Goal: Task Accomplishment & Management: Use online tool/utility

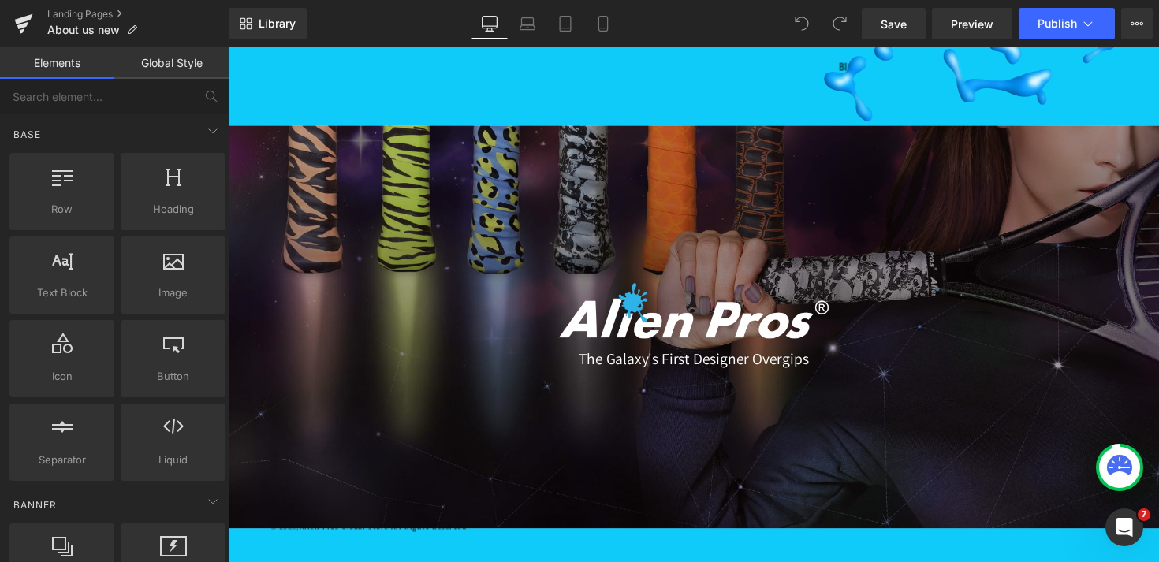
scroll to position [2466, 0]
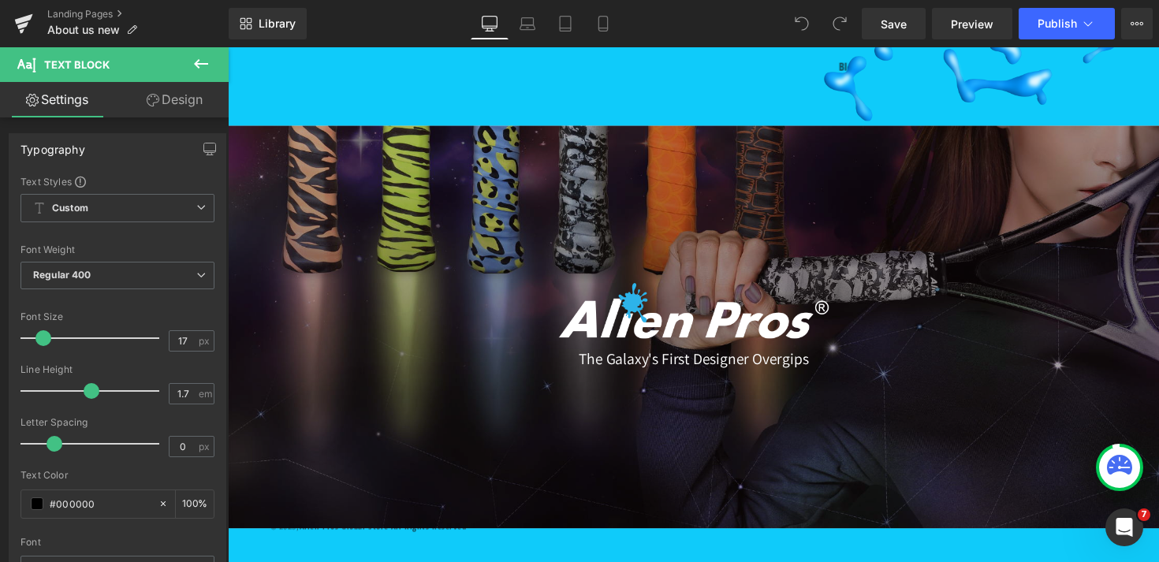
click at [198, 95] on link "Design" at bounding box center [174, 99] width 114 height 35
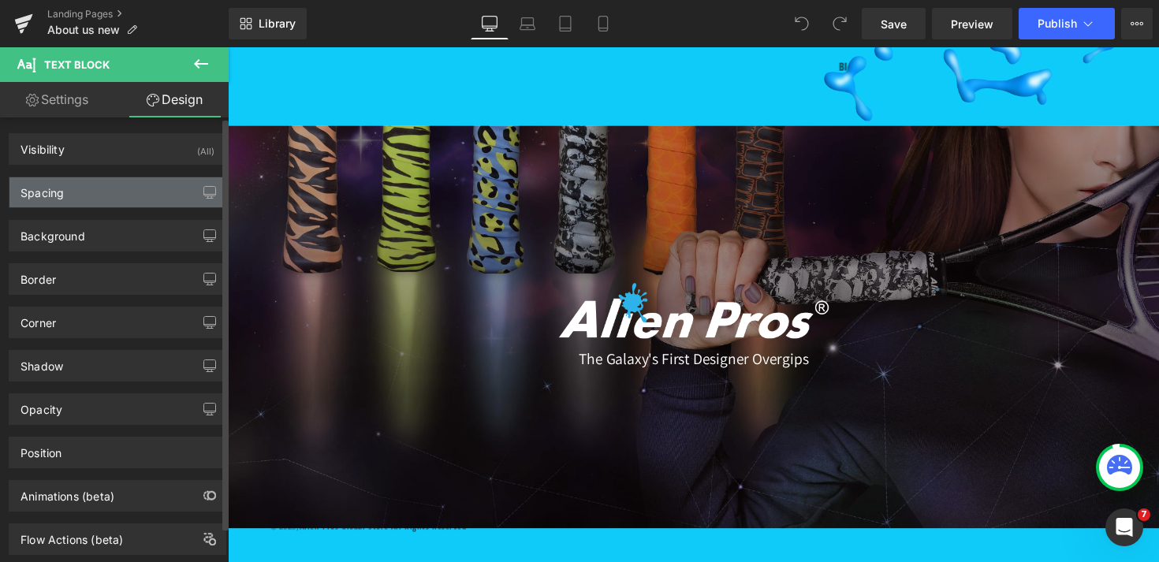
click at [120, 185] on div "Spacing" at bounding box center [117, 192] width 216 height 30
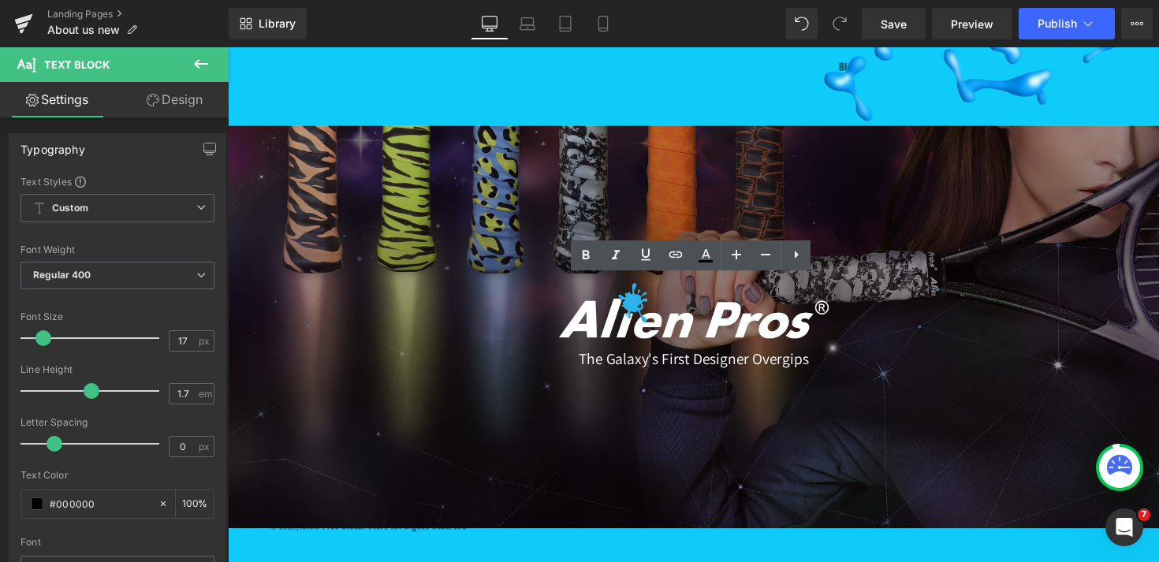
drag, startPoint x: 898, startPoint y: 296, endPoint x: 527, endPoint y: 299, distance: 371.3
copy p "We back rising sports stars and enthusiastic racket sport lovers!"
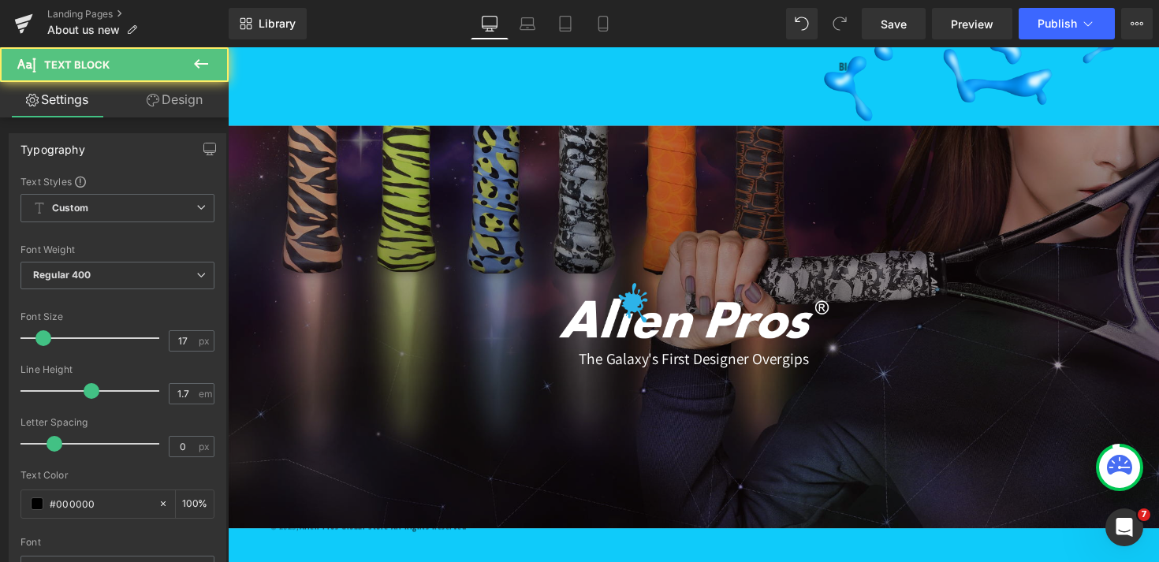
click at [195, 98] on link "Design" at bounding box center [174, 99] width 114 height 35
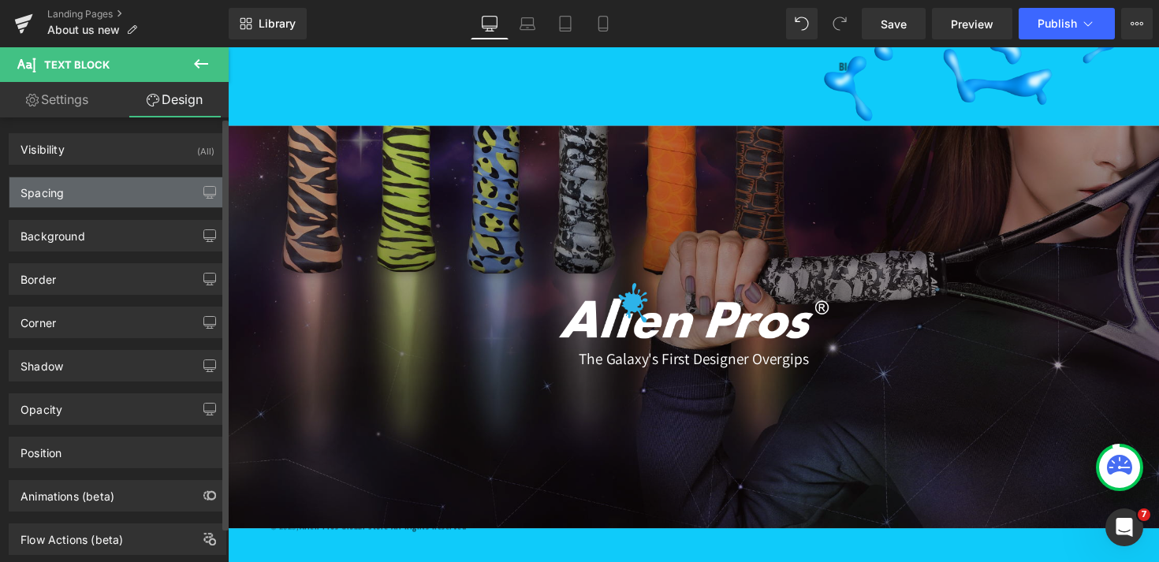
click at [118, 179] on div "Spacing" at bounding box center [117, 192] width 216 height 30
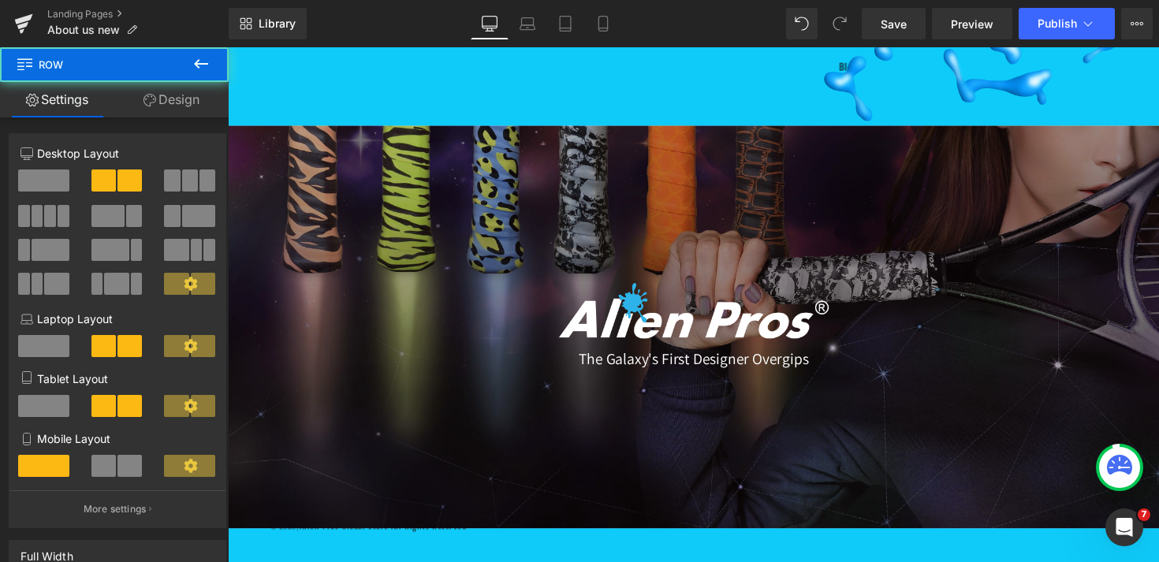
click at [174, 95] on link "Design" at bounding box center [171, 99] width 114 height 35
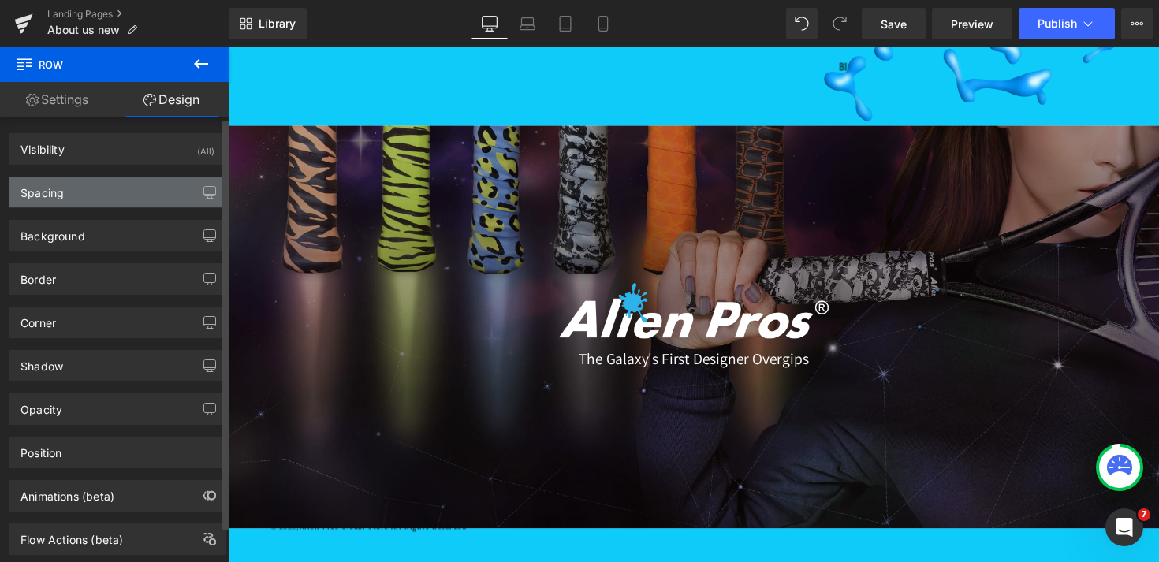
click at [107, 195] on div "Spacing" at bounding box center [117, 192] width 216 height 30
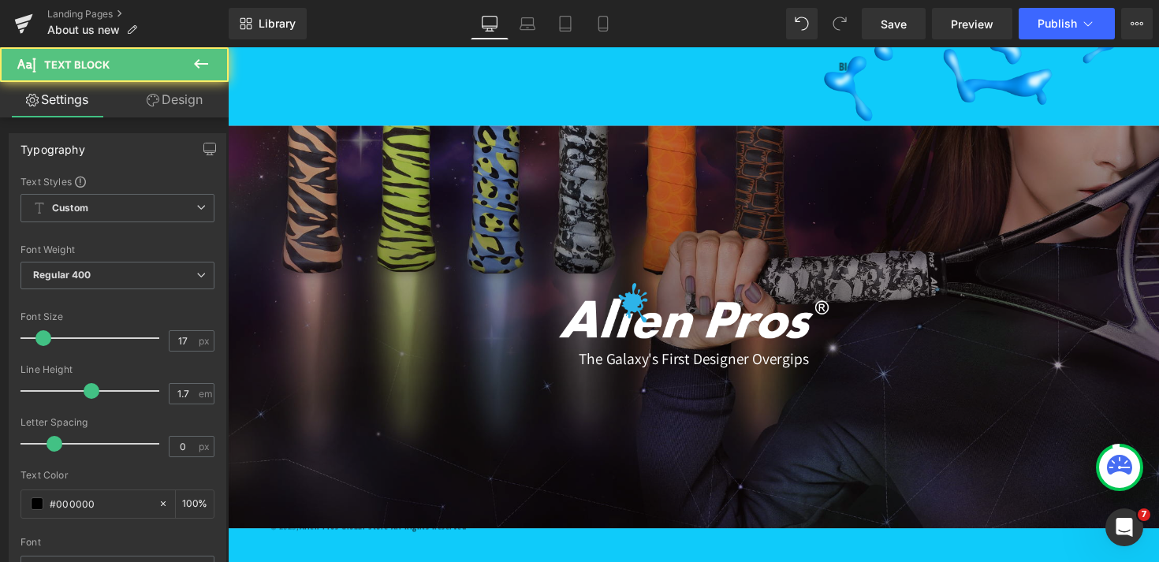
click at [171, 104] on link "Design" at bounding box center [174, 99] width 114 height 35
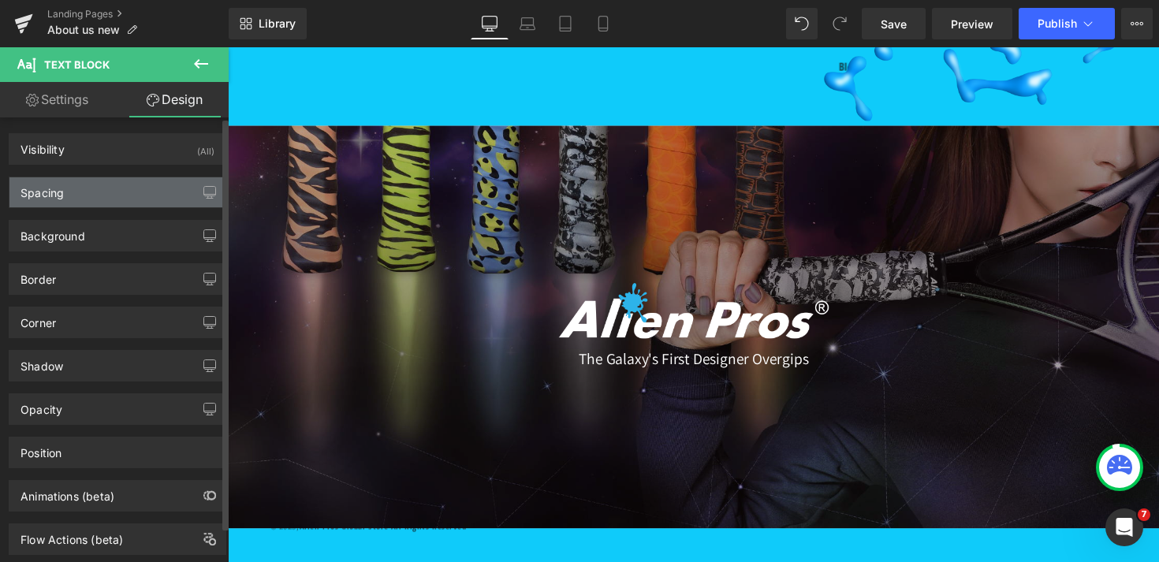
click at [113, 185] on div "Spacing" at bounding box center [117, 192] width 216 height 30
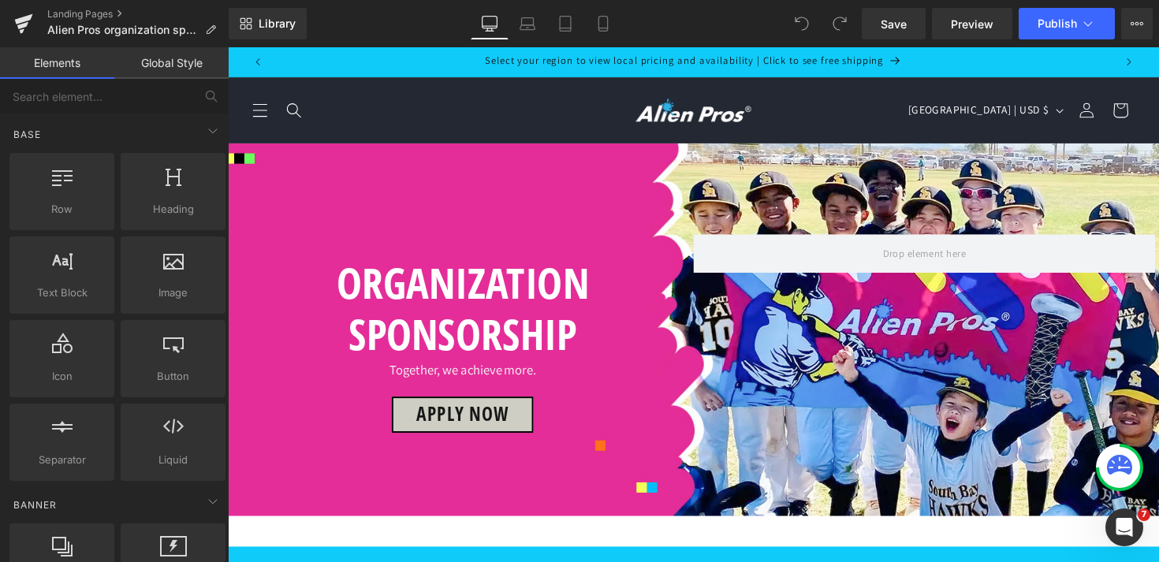
scroll to position [1241, 0]
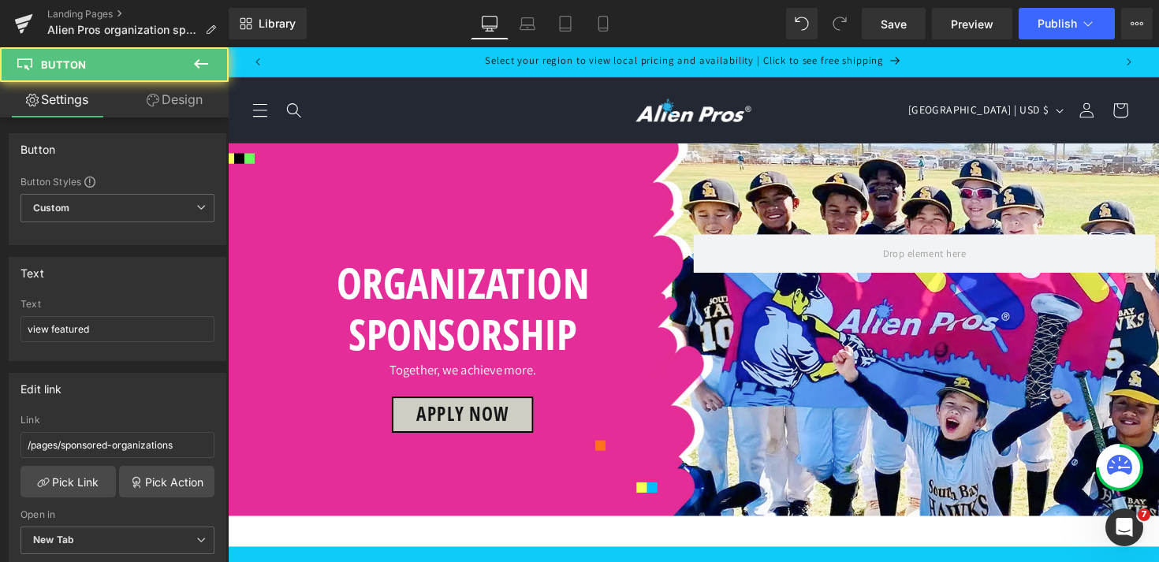
click at [196, 104] on link "Design" at bounding box center [174, 99] width 114 height 35
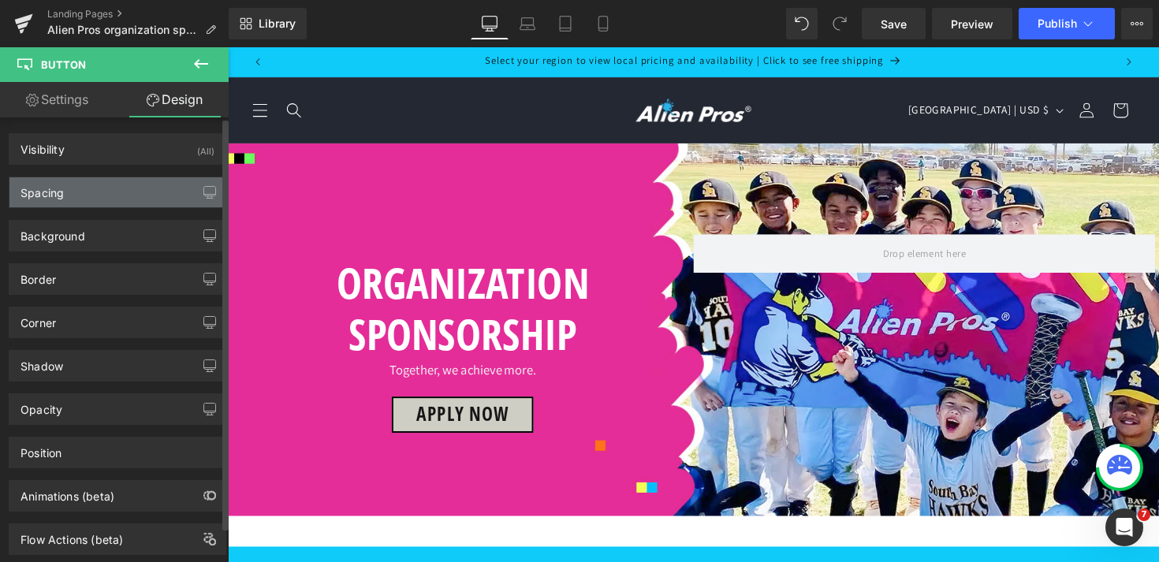
click at [112, 187] on div "Spacing" at bounding box center [117, 192] width 216 height 30
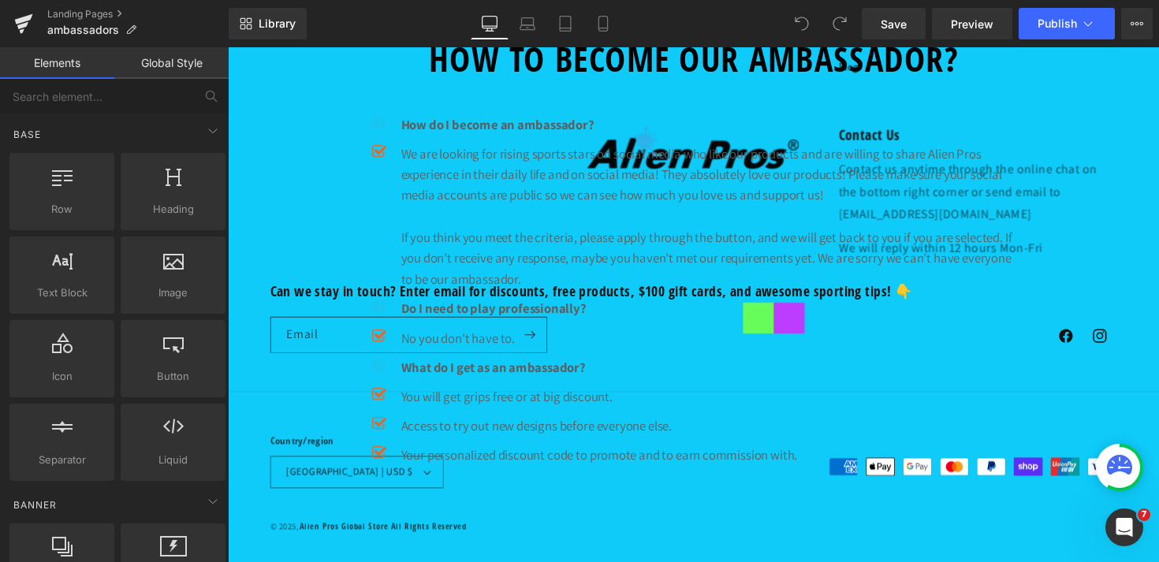
scroll to position [1188, 0]
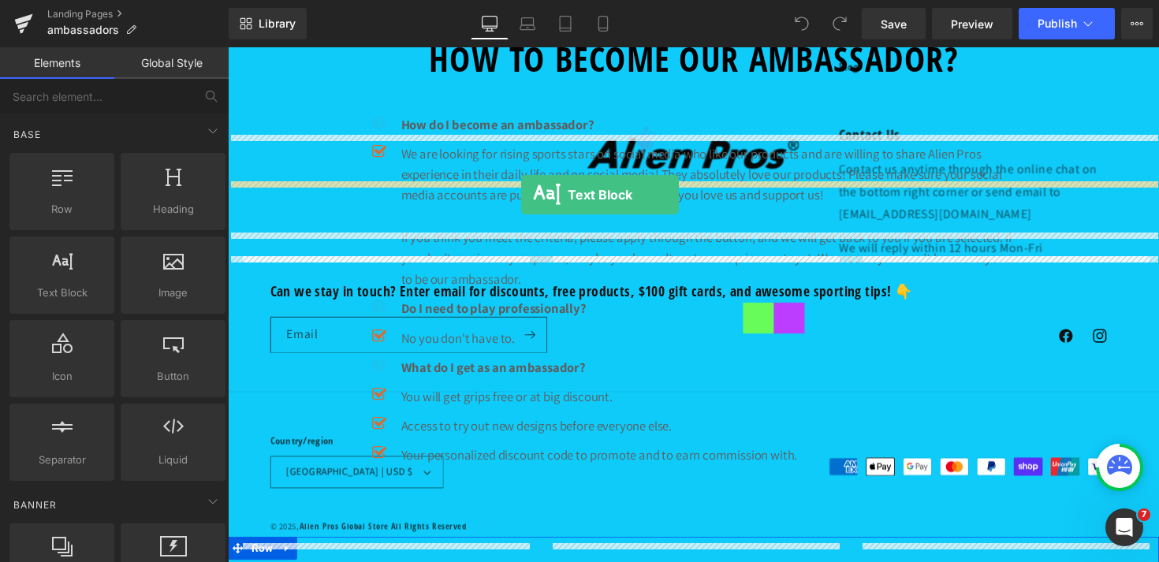
drag, startPoint x: 277, startPoint y: 323, endPoint x: 528, endPoint y: 199, distance: 279.9
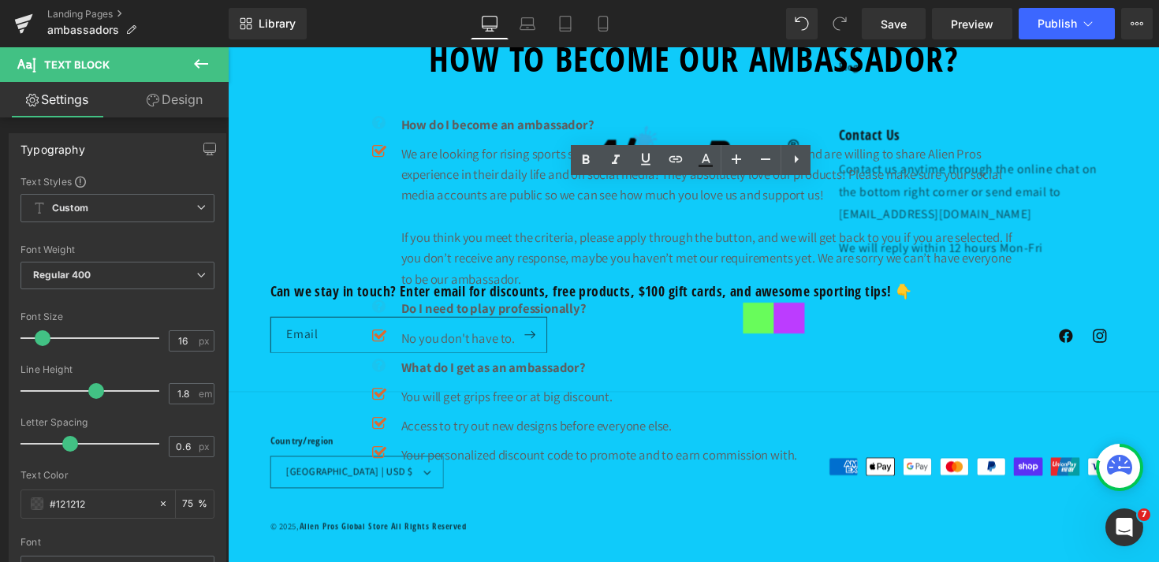
click at [808, 102] on div "BECOME OUR AMBASSADOR Heading Are you a rising star? Great, that makes two of u…" at bounding box center [705, 404] width 954 height 2023
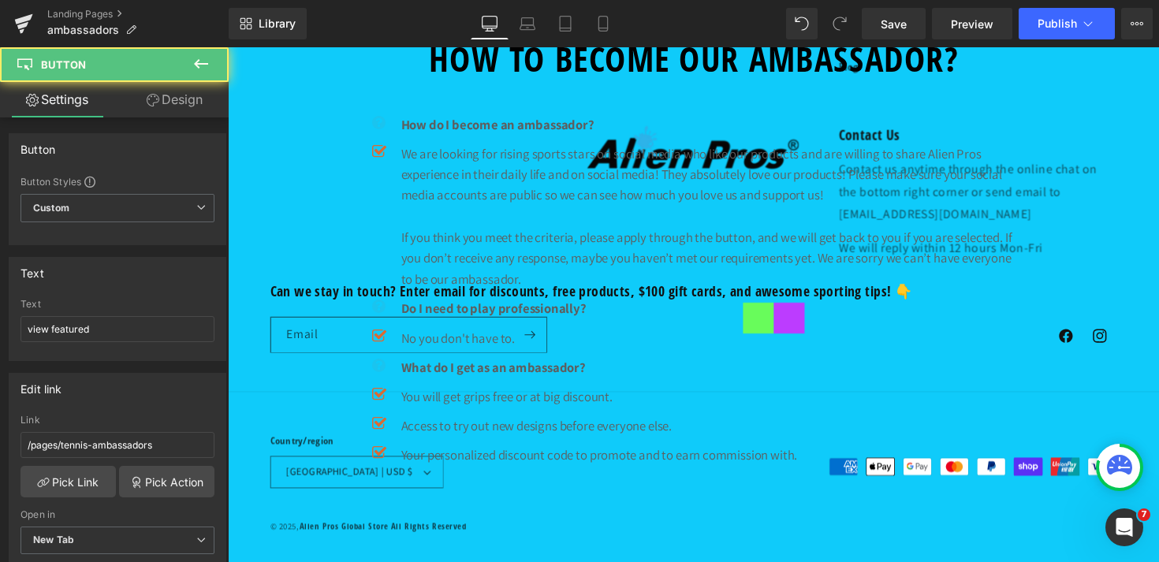
click at [186, 99] on link "Design" at bounding box center [174, 99] width 114 height 35
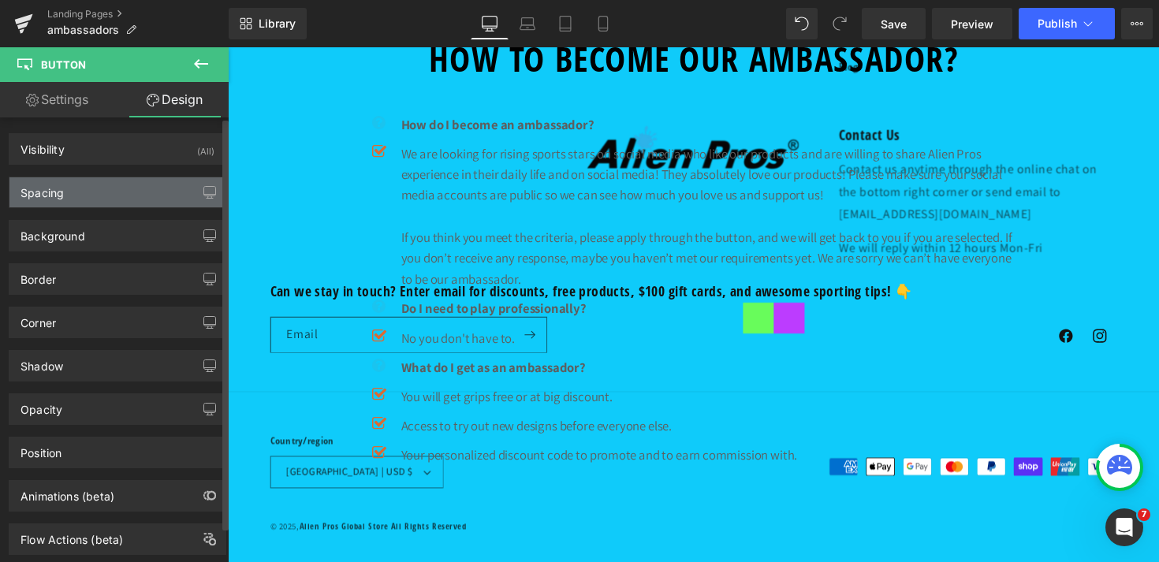
click at [114, 196] on div "Spacing" at bounding box center [117, 192] width 216 height 30
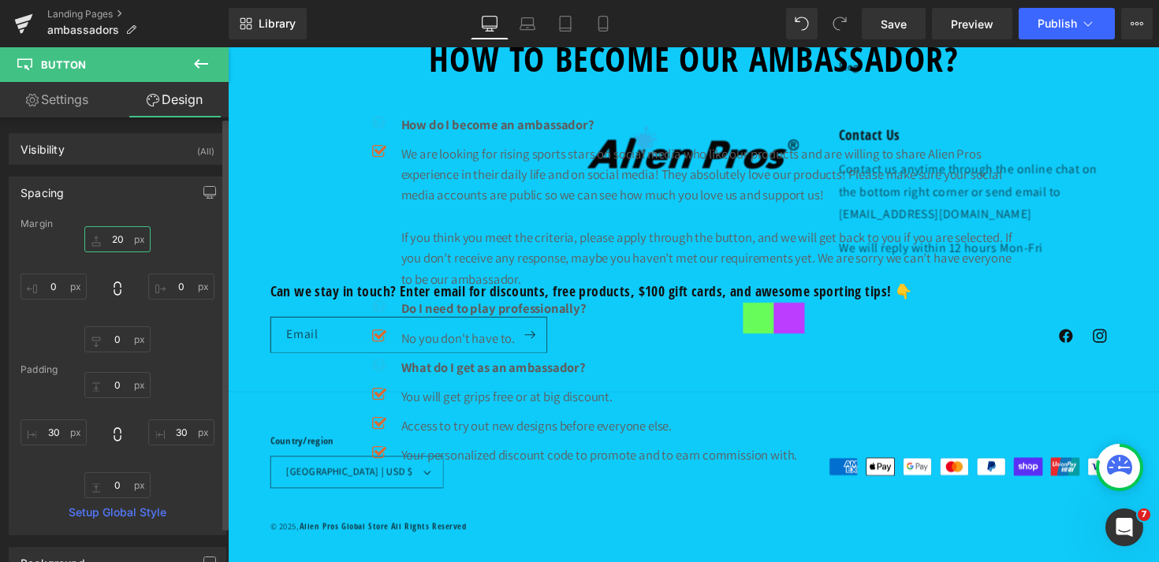
click at [114, 238] on input "text" at bounding box center [117, 239] width 66 height 26
type input "20"
type input "10"
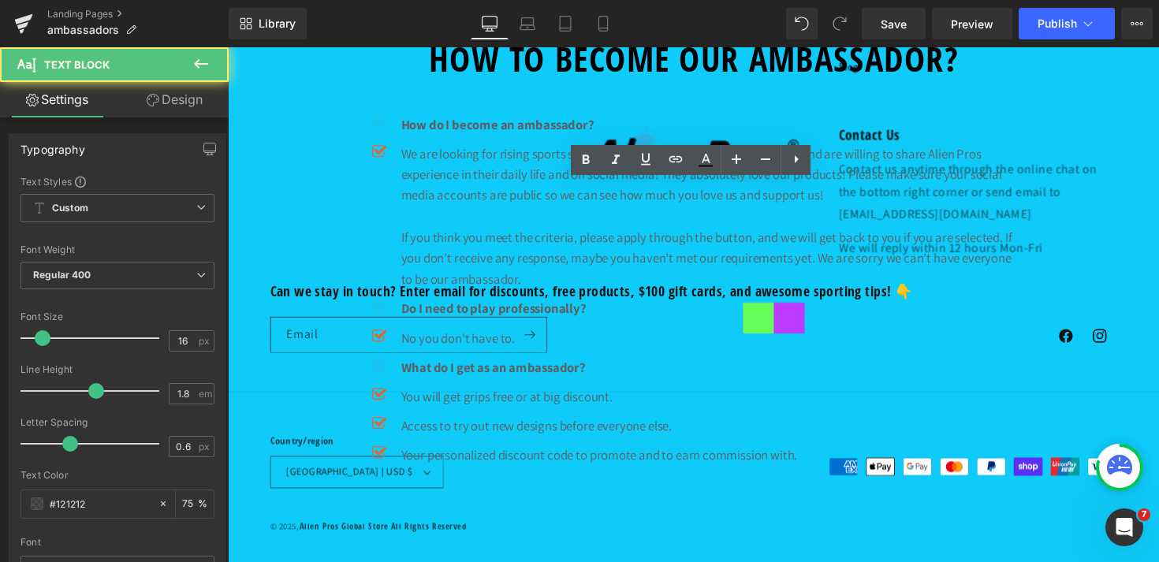
drag, startPoint x: 770, startPoint y: 242, endPoint x: 226, endPoint y: 167, distance: 549.0
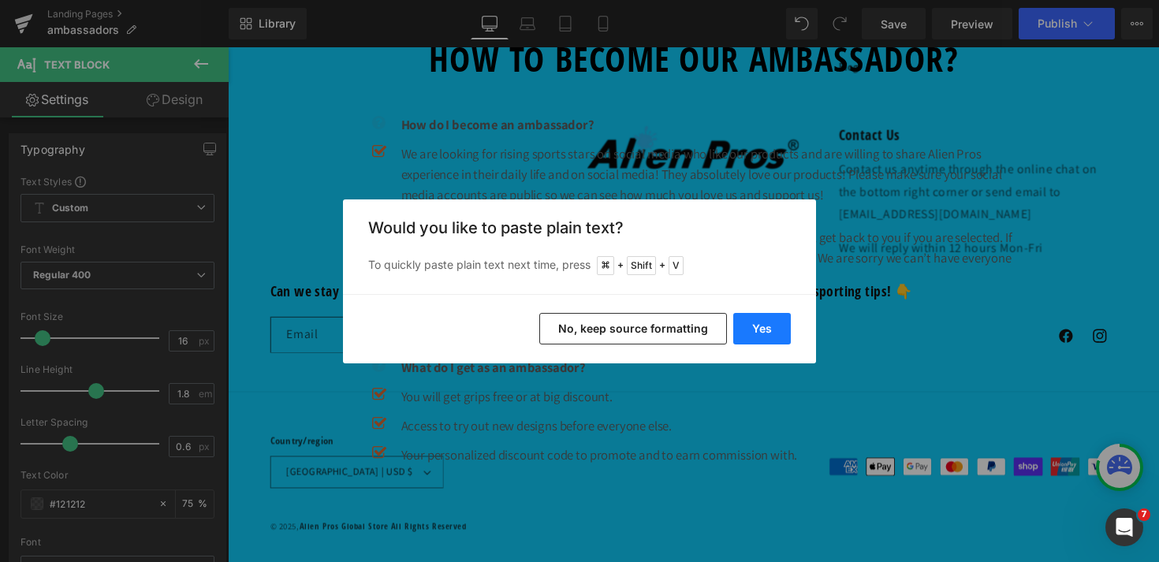
click at [757, 332] on button "Yes" at bounding box center [762, 329] width 58 height 32
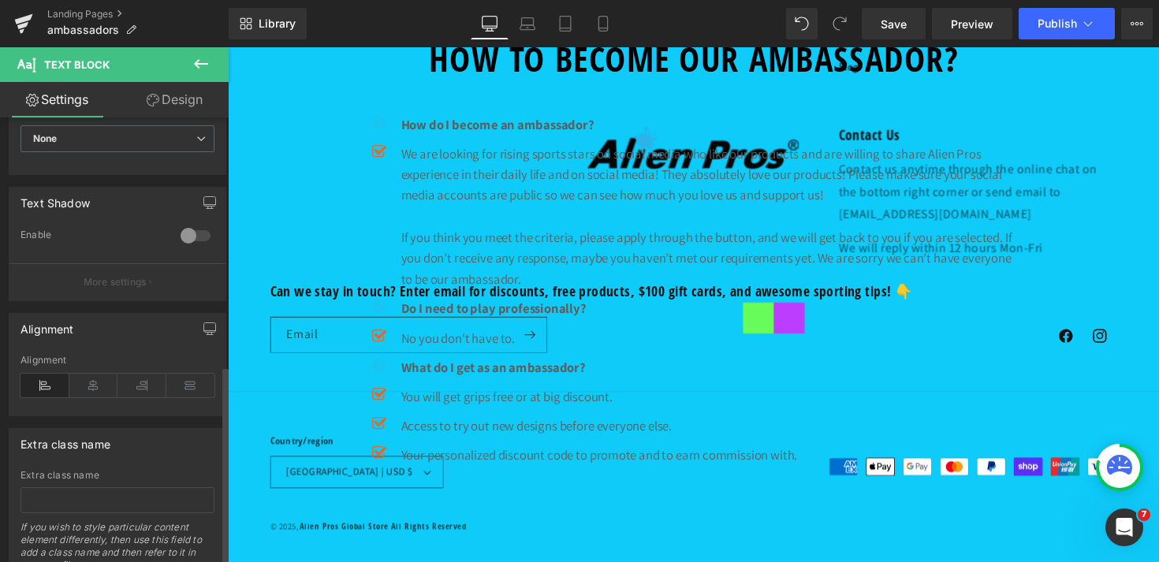
scroll to position [553, 0]
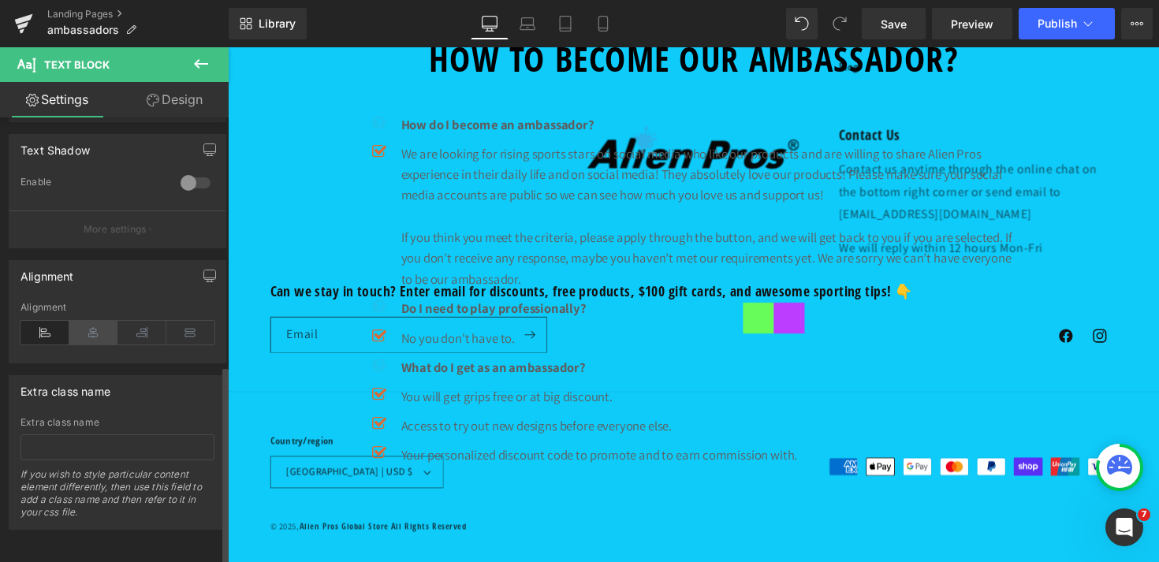
click at [96, 321] on icon at bounding box center [93, 333] width 49 height 24
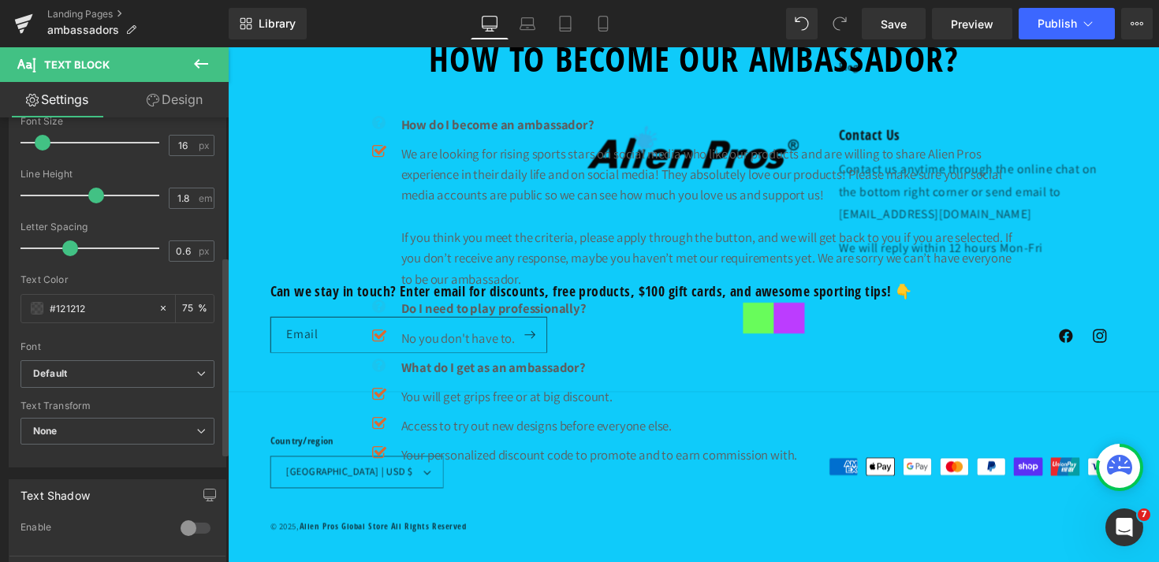
scroll to position [0, 0]
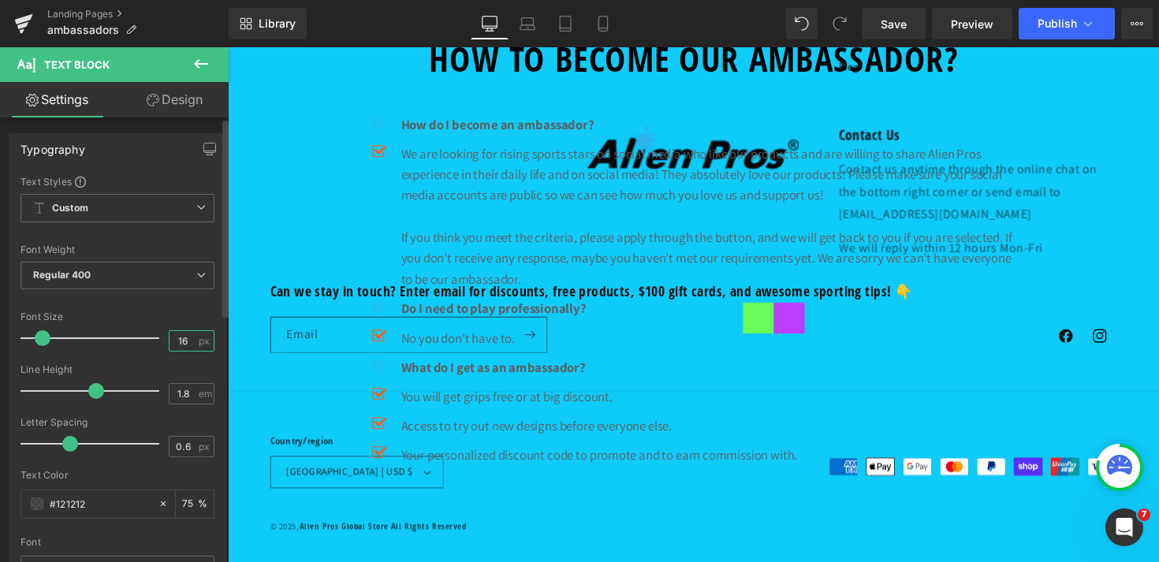
drag, startPoint x: 184, startPoint y: 340, endPoint x: 83, endPoint y: 340, distance: 101.7
click at [83, 340] on div "Font Size 16 px" at bounding box center [117, 337] width 194 height 53
type input "17"
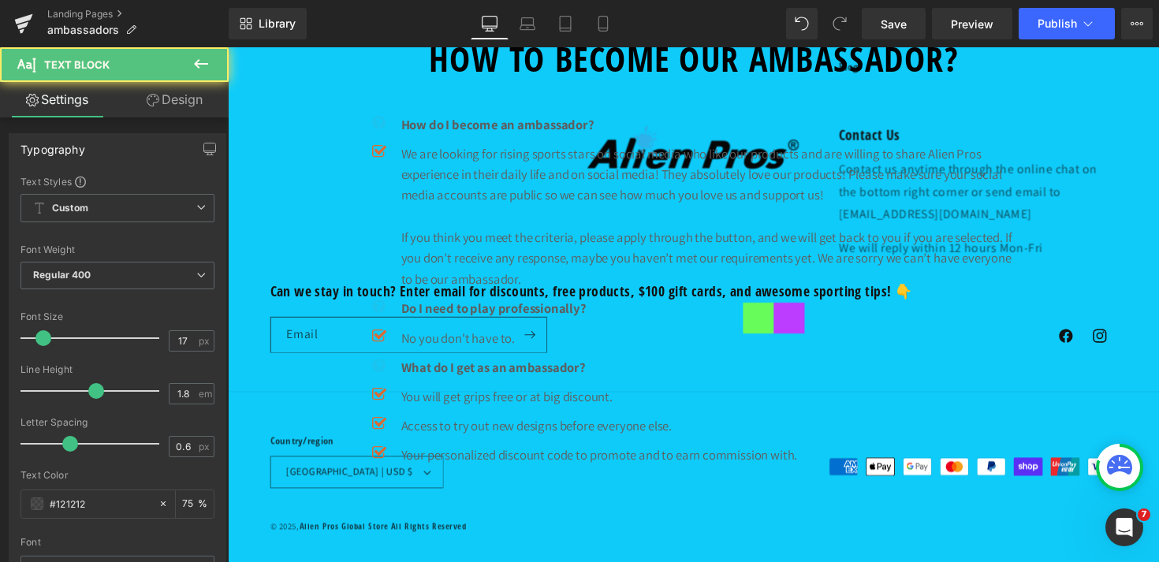
click at [194, 110] on link "Design" at bounding box center [174, 99] width 114 height 35
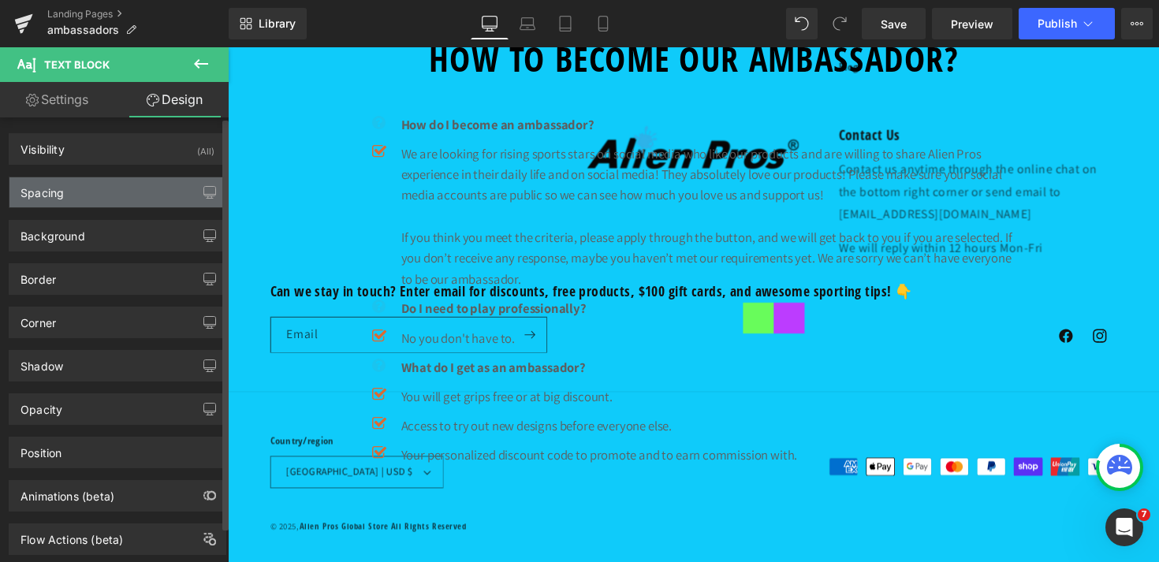
click at [104, 191] on div "Spacing" at bounding box center [117, 192] width 216 height 30
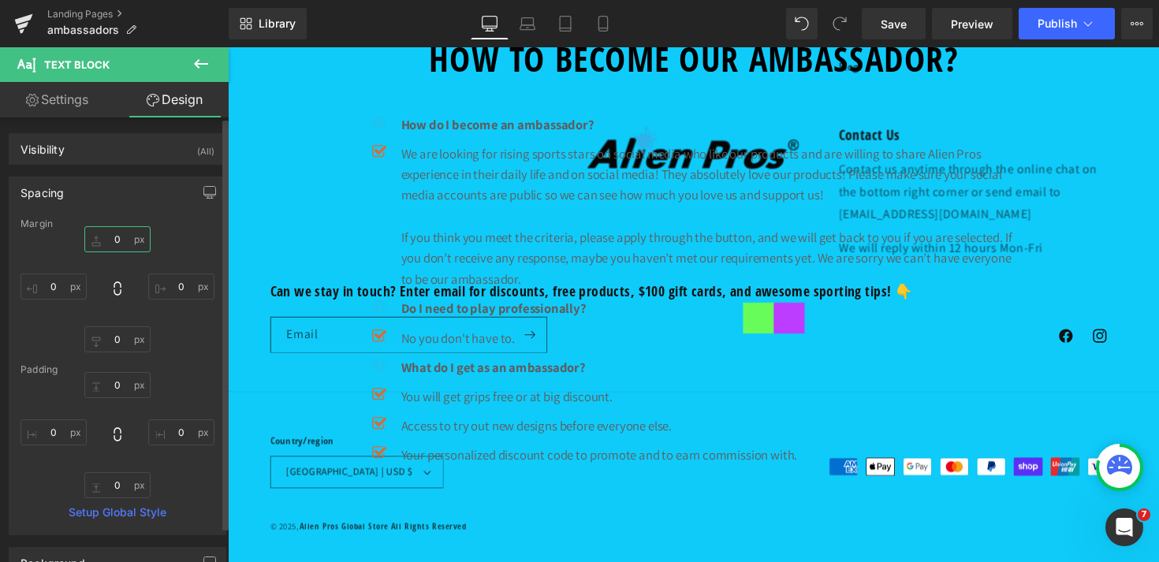
click at [106, 244] on input "text" at bounding box center [117, 239] width 66 height 26
type input "10"
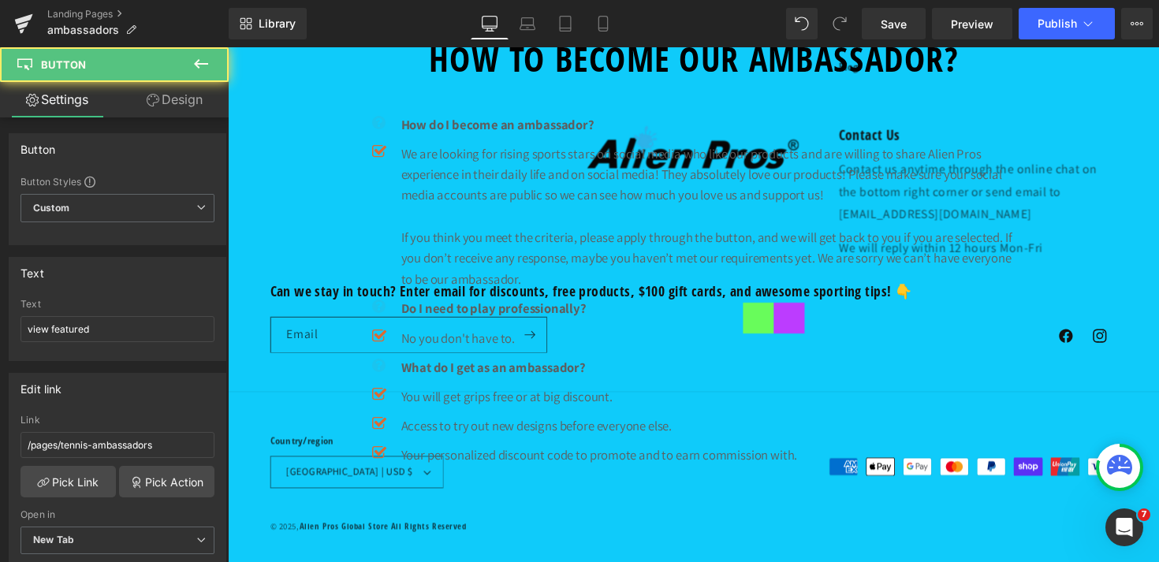
click at [183, 95] on link "Design" at bounding box center [174, 99] width 114 height 35
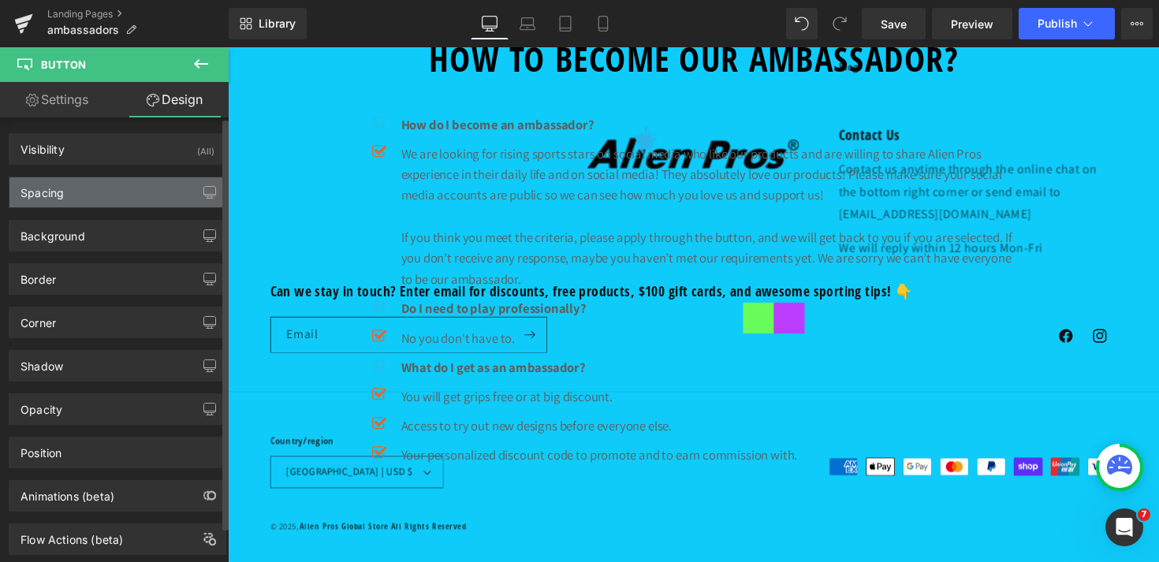
click at [110, 195] on div "Spacing" at bounding box center [117, 192] width 216 height 30
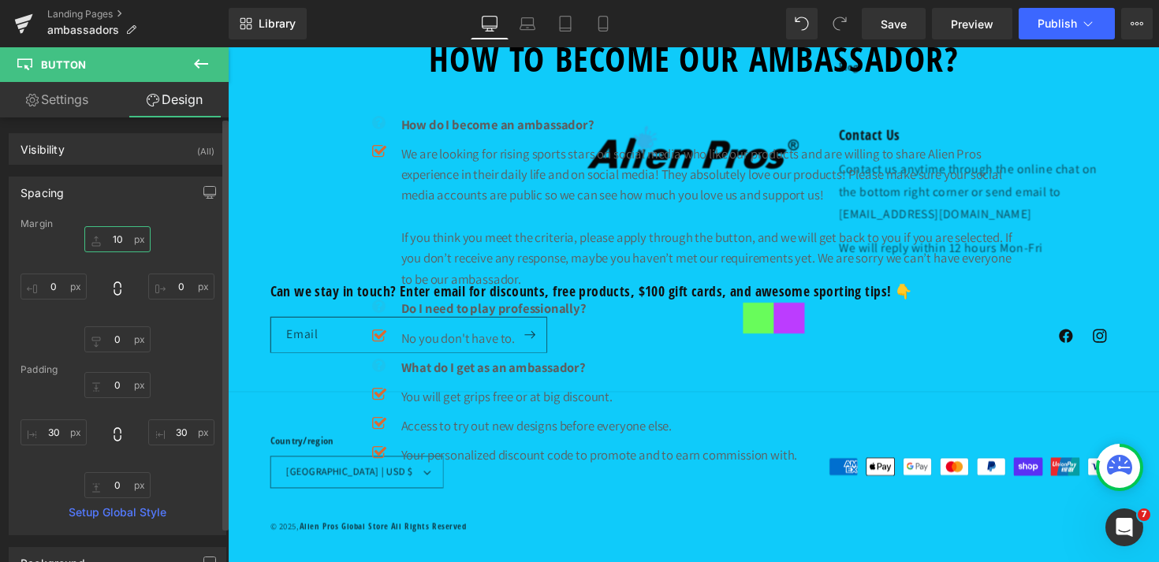
click at [113, 242] on input "10" at bounding box center [117, 239] width 66 height 26
type input "0"
click at [843, 31] on span at bounding box center [840, 24] width 32 height 32
click at [834, 15] on span at bounding box center [840, 24] width 32 height 32
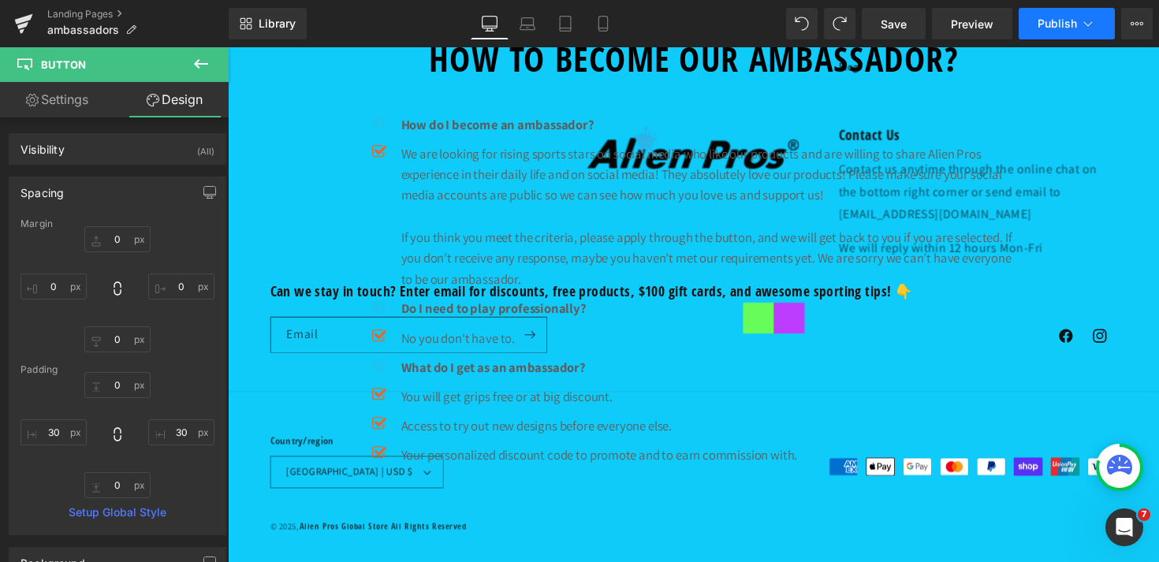
click at [1068, 26] on span "Publish" at bounding box center [1056, 23] width 39 height 13
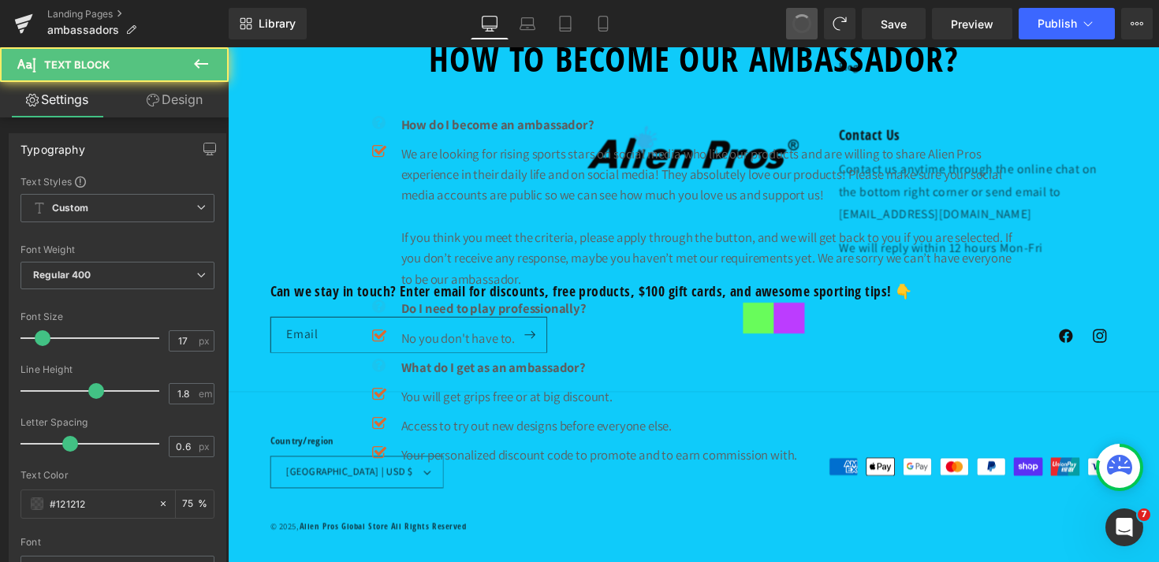
scroll to position [1151, 0]
